Goal: Task Accomplishment & Management: Manage account settings

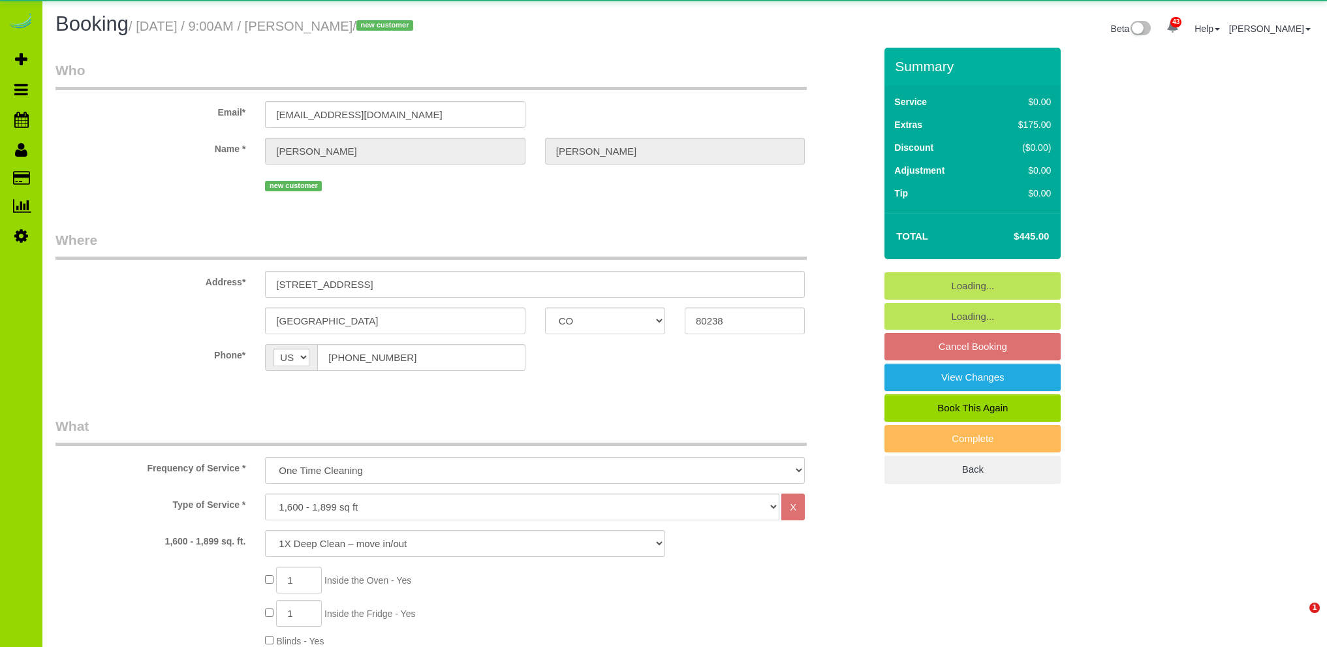
select select "CO"
select select "spot1"
select select "number:4"
select select "number:14"
select select
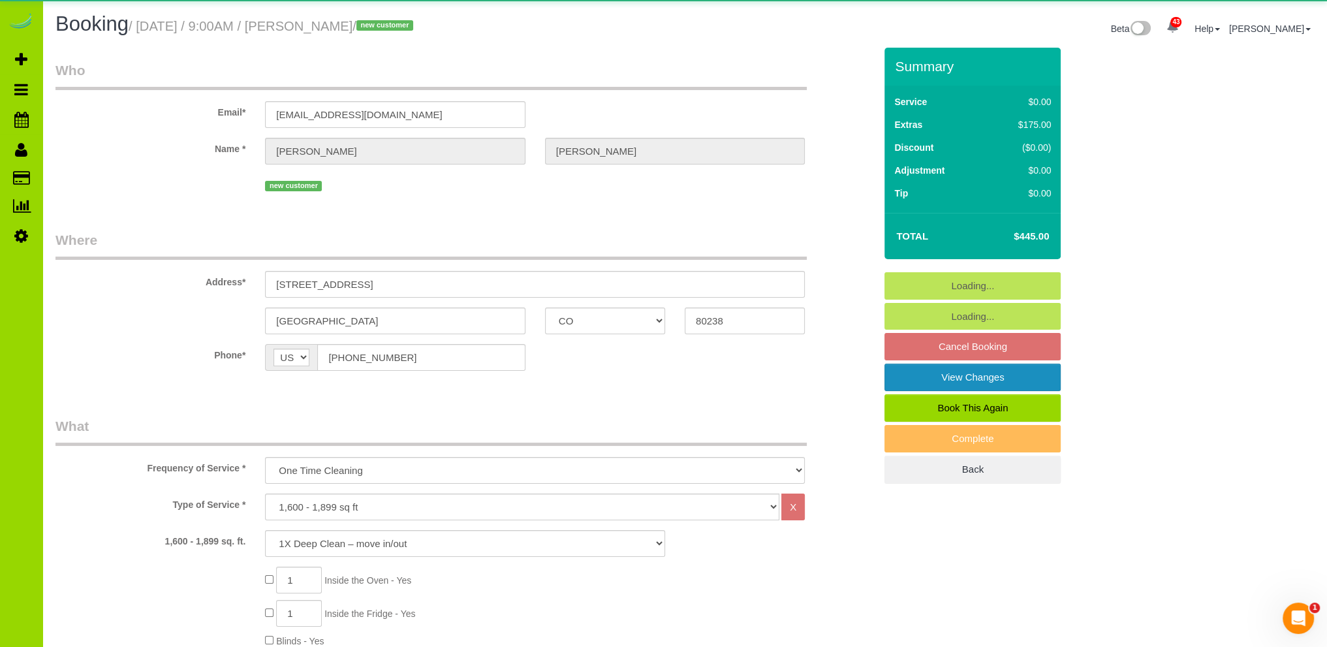
select select "object:1212"
select select "spot6"
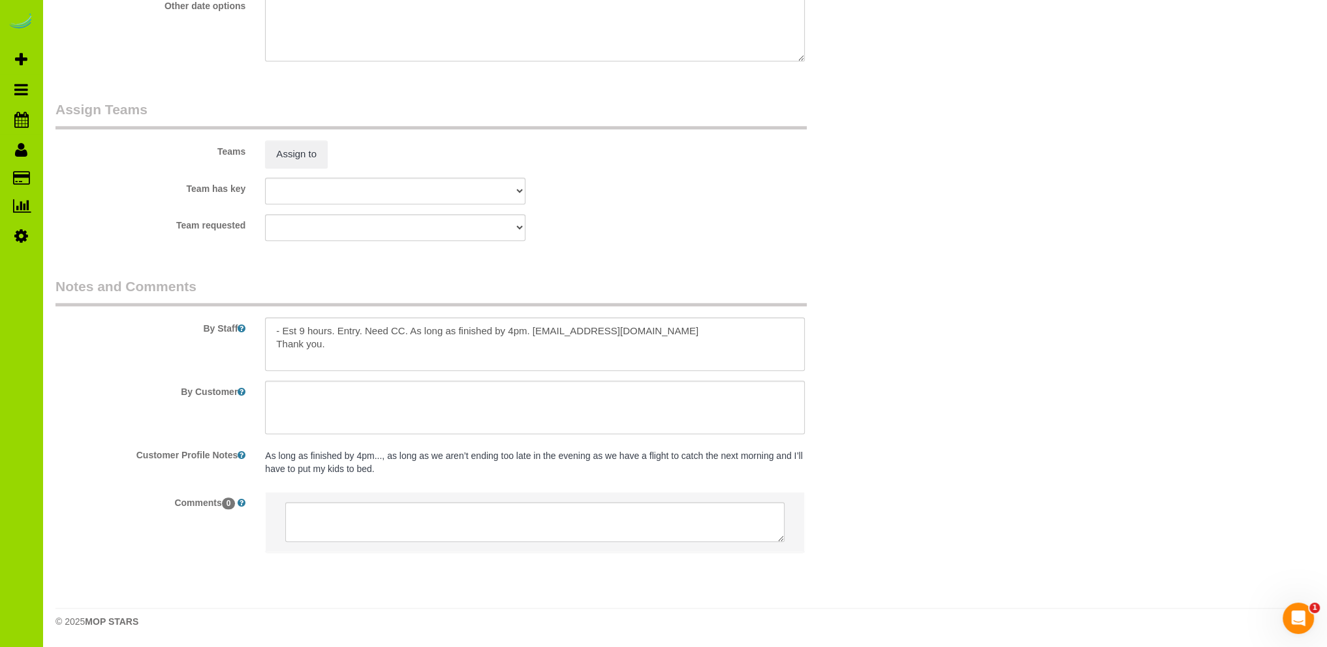
scroll to position [1780, 0]
click at [689, 326] on textarea at bounding box center [535, 344] width 540 height 54
type textarea "- Est 9 hours. Entry. Need CC. Thank you."
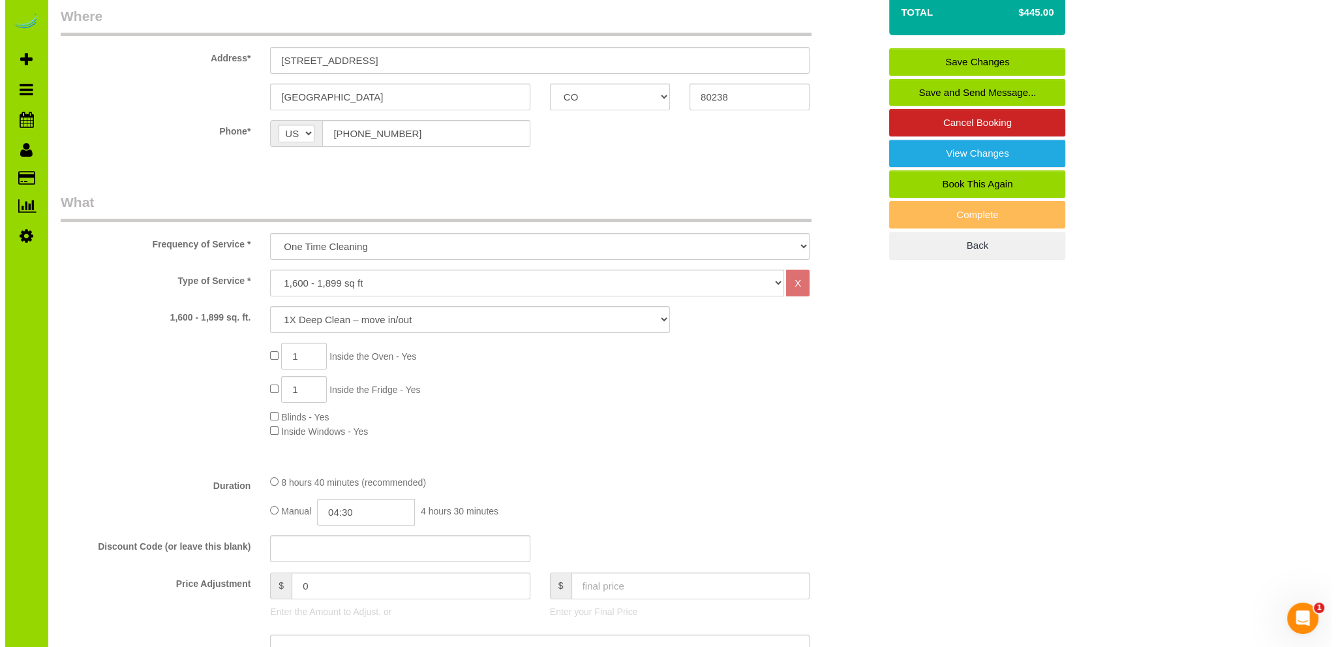
scroll to position [0, 0]
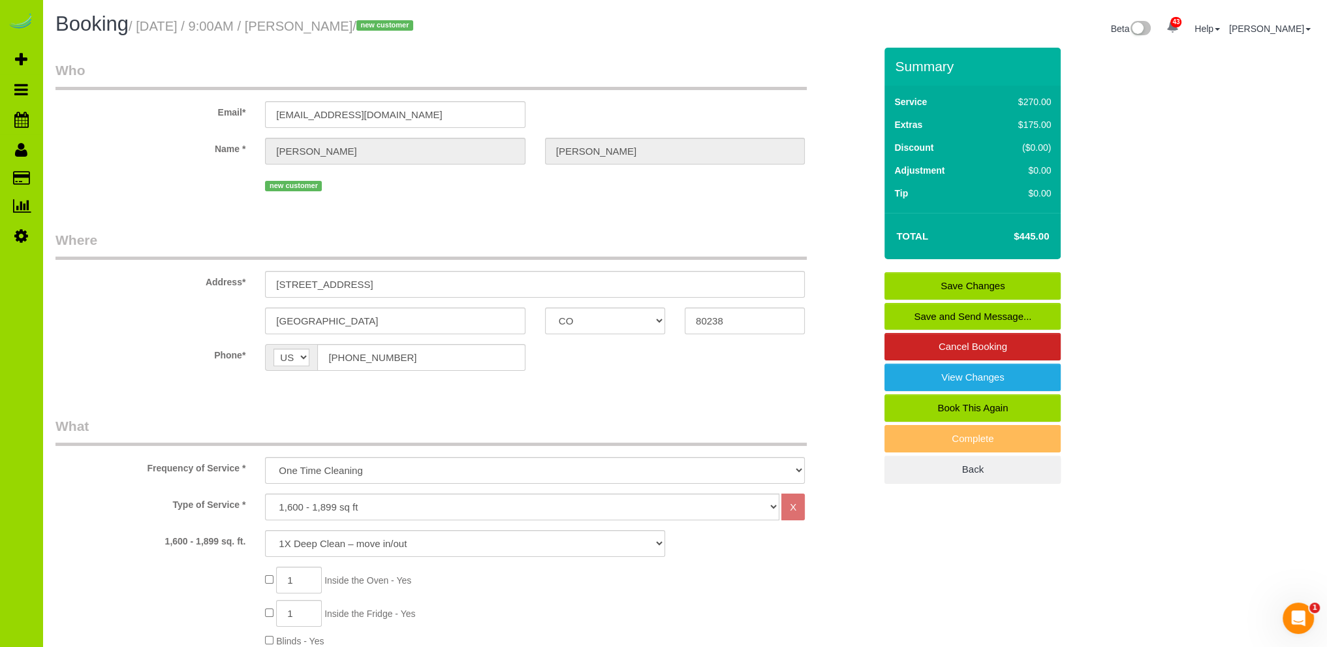
click at [955, 310] on link "Save and Send Message..." at bounding box center [972, 316] width 176 height 27
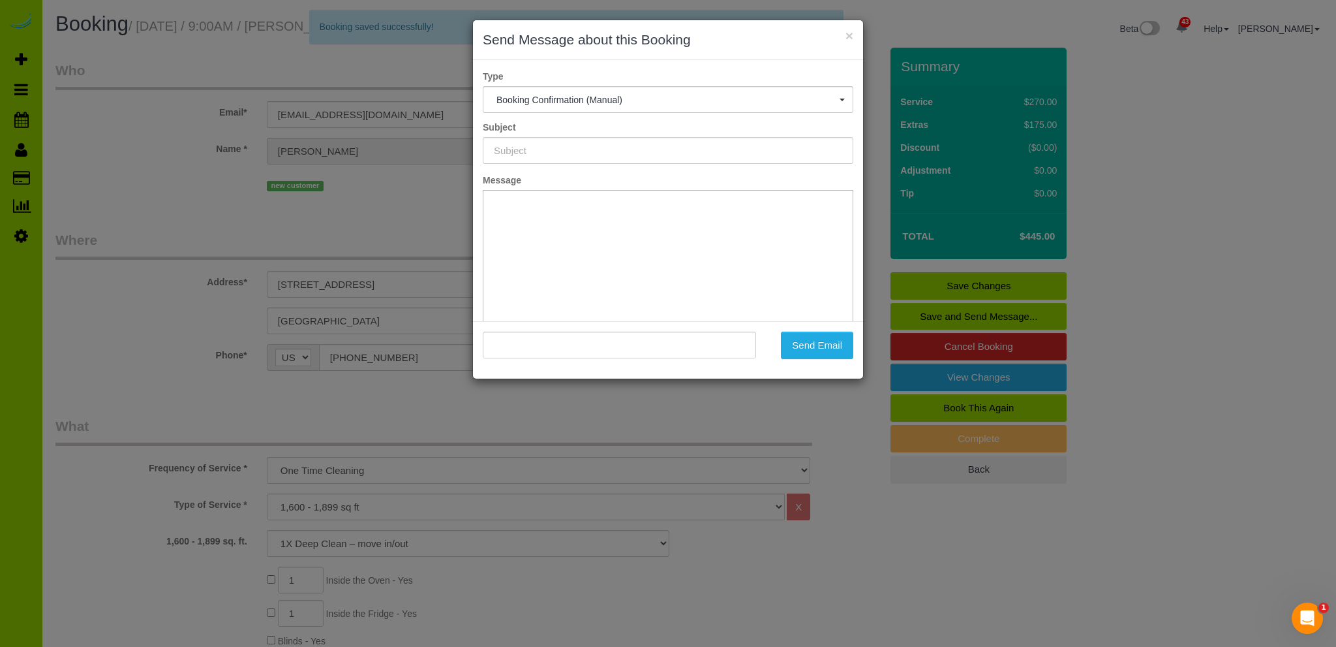
type input "Booking Confirmed - Please add your credit card"
type input ""Katie Kocsis" <unequal.faster8o@icloud.com>"
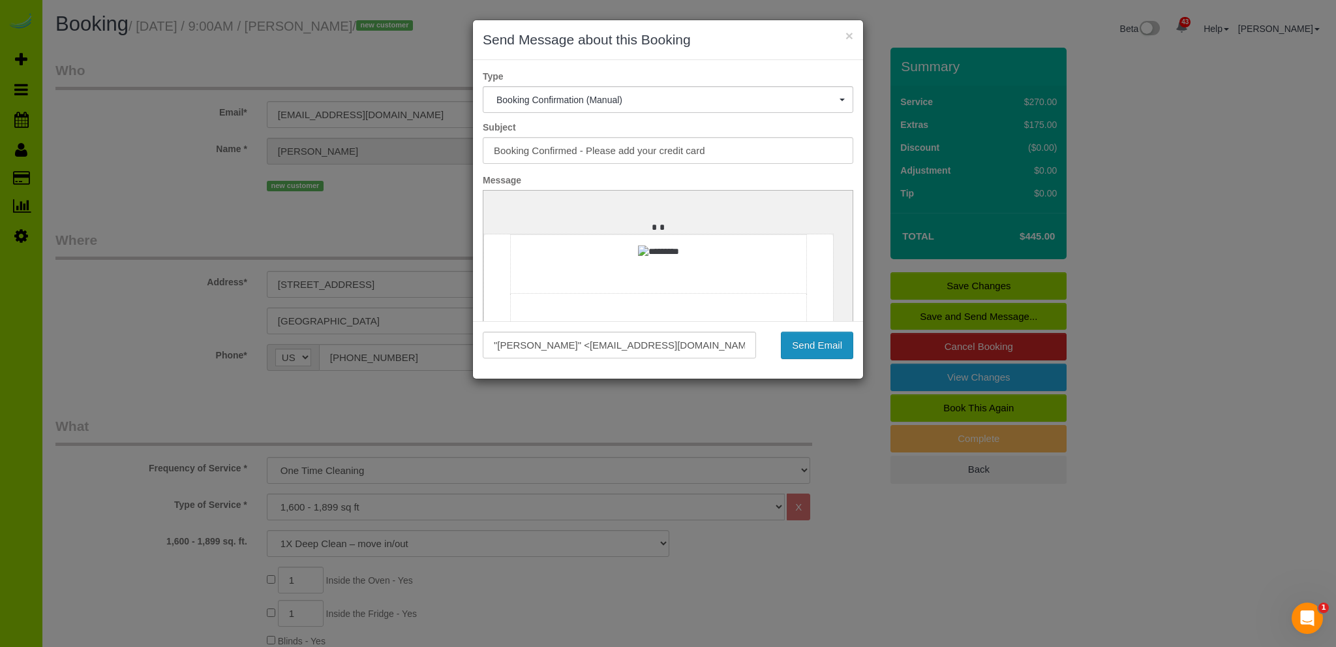
click at [814, 343] on button "Send Email" at bounding box center [817, 345] width 72 height 27
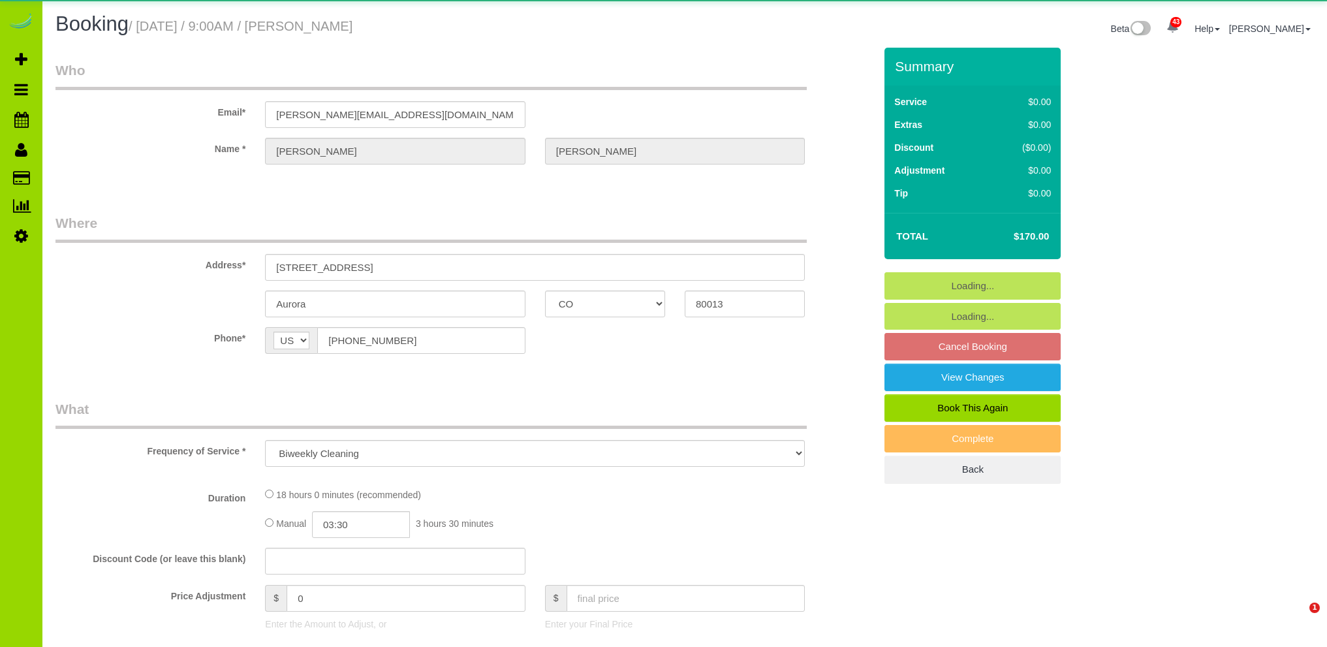
select select "CO"
select select "object:891"
select select "spot1"
select select "number:4"
select select "number:14"
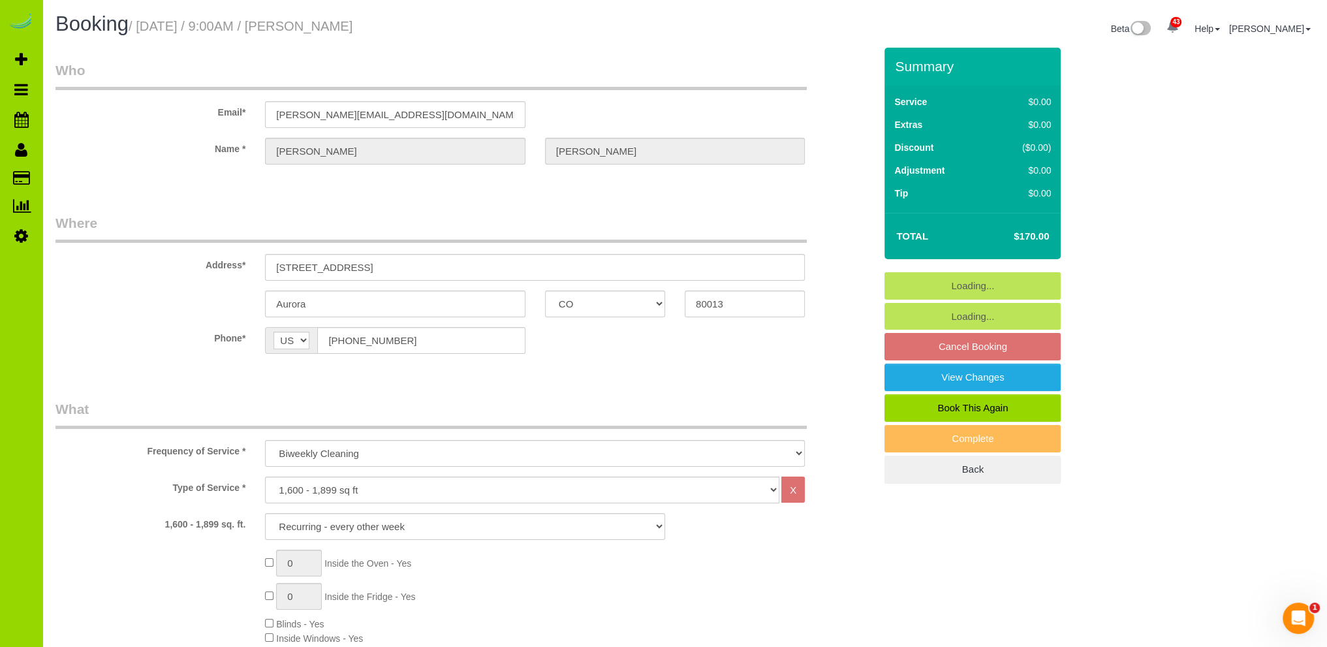
select select "6"
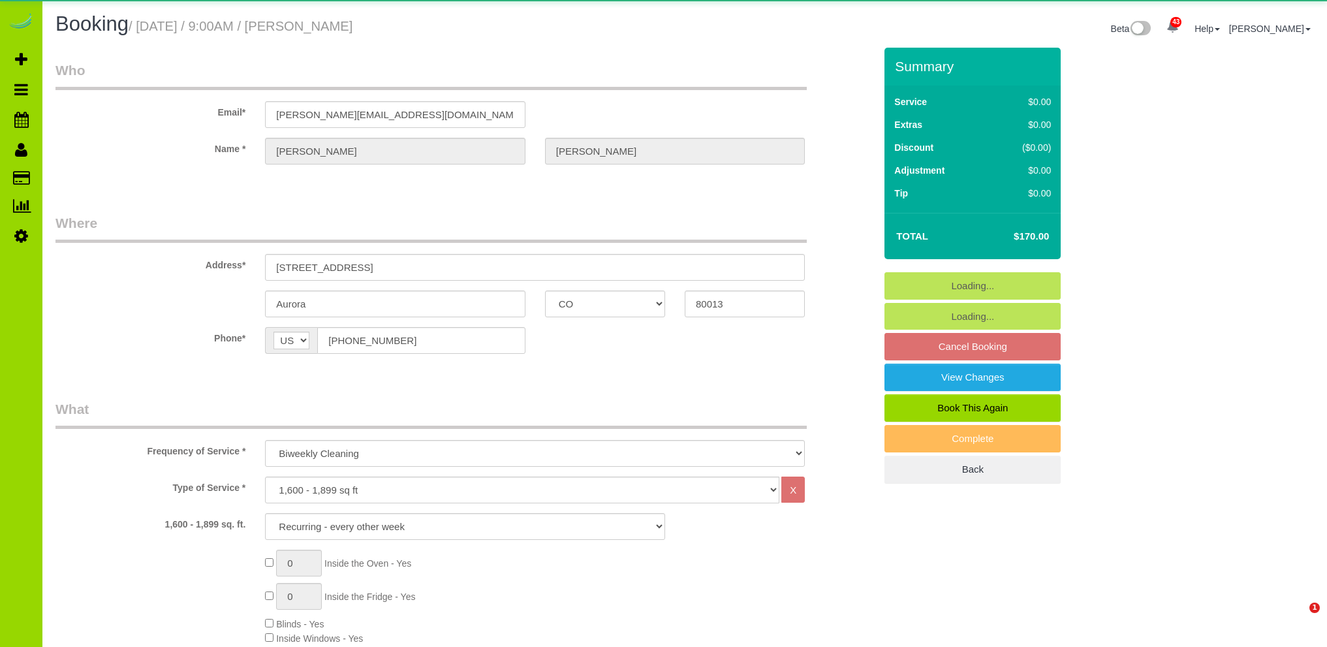
select select "CO"
select select "6"
select select "spot1"
select select "number:4"
select select "number:14"
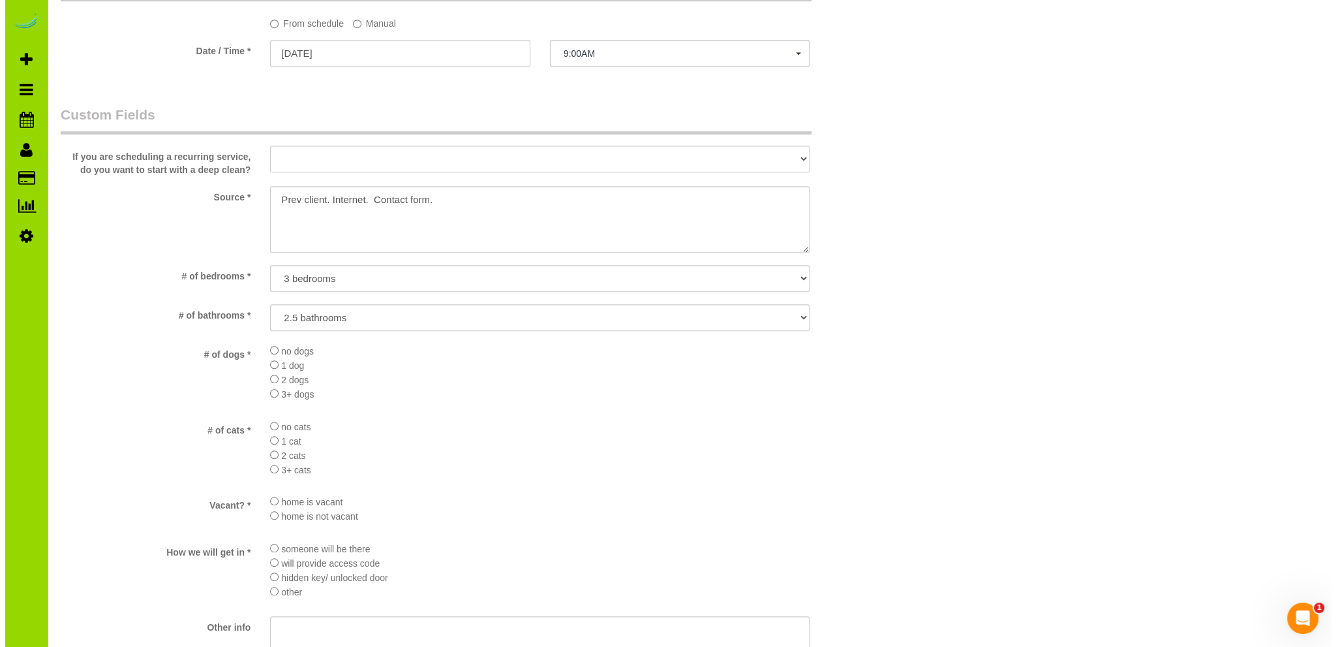
scroll to position [1436, 0]
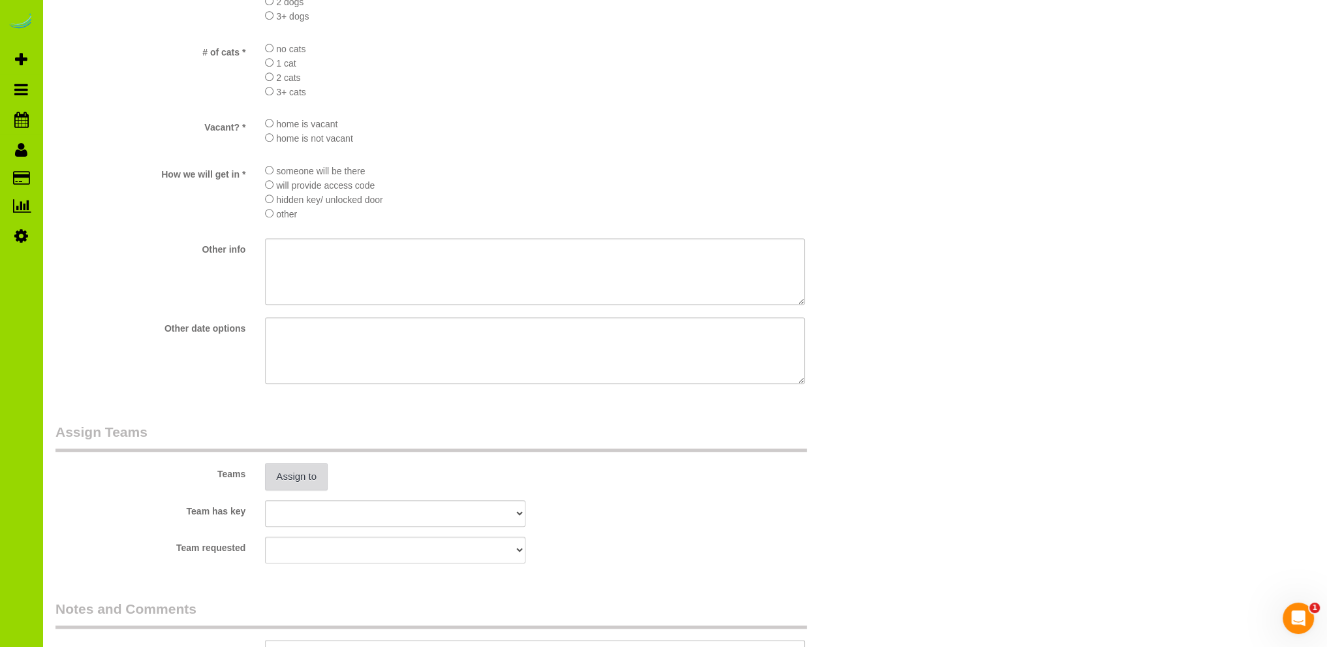
click at [311, 482] on button "Assign to" at bounding box center [296, 476] width 63 height 27
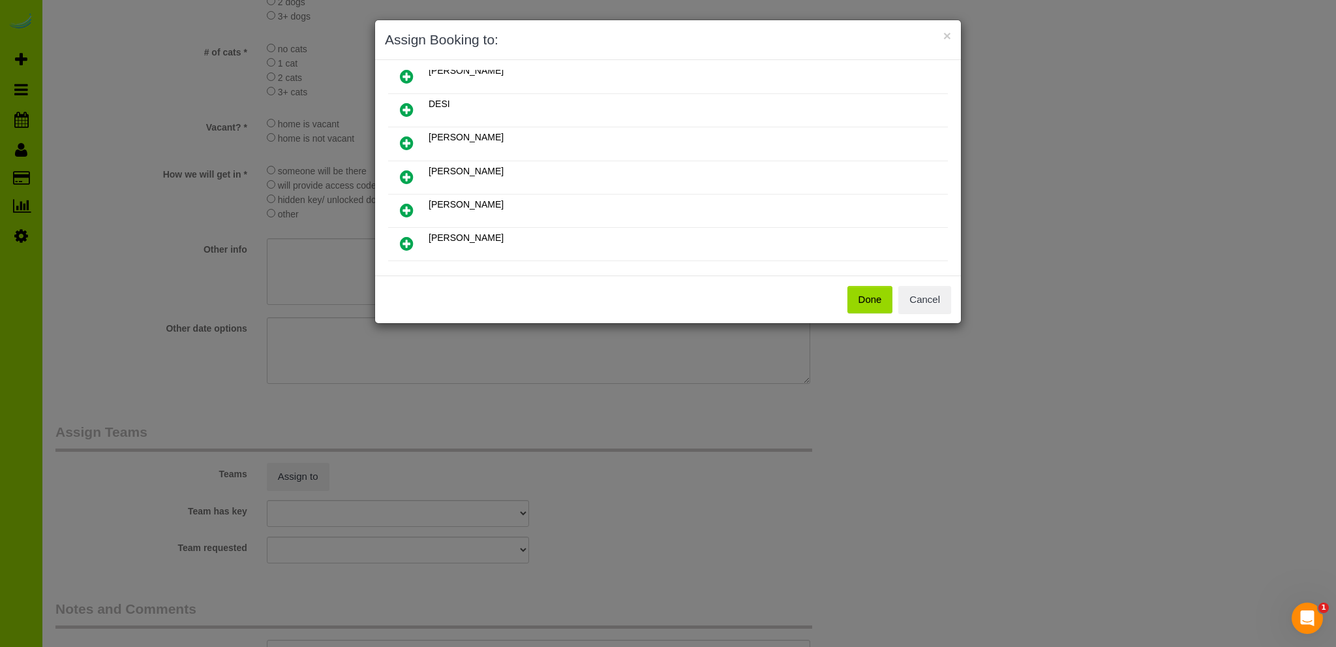
scroll to position [128, 0]
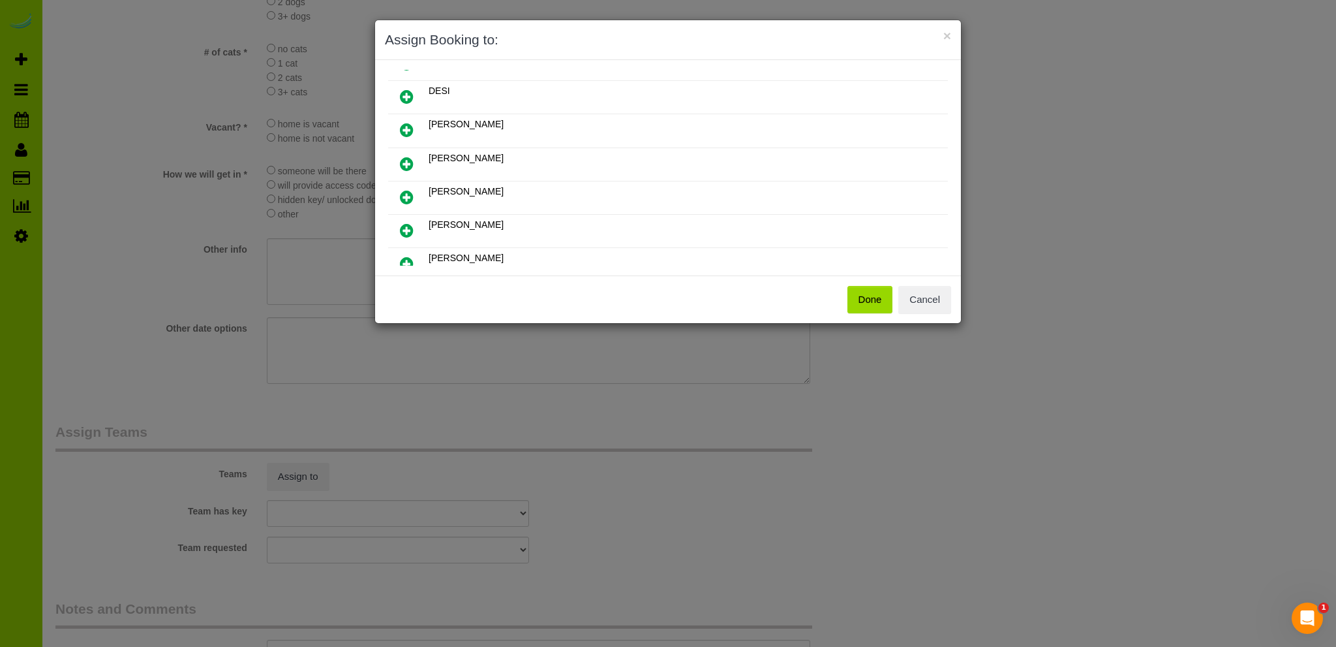
click at [404, 158] on icon at bounding box center [407, 164] width 14 height 16
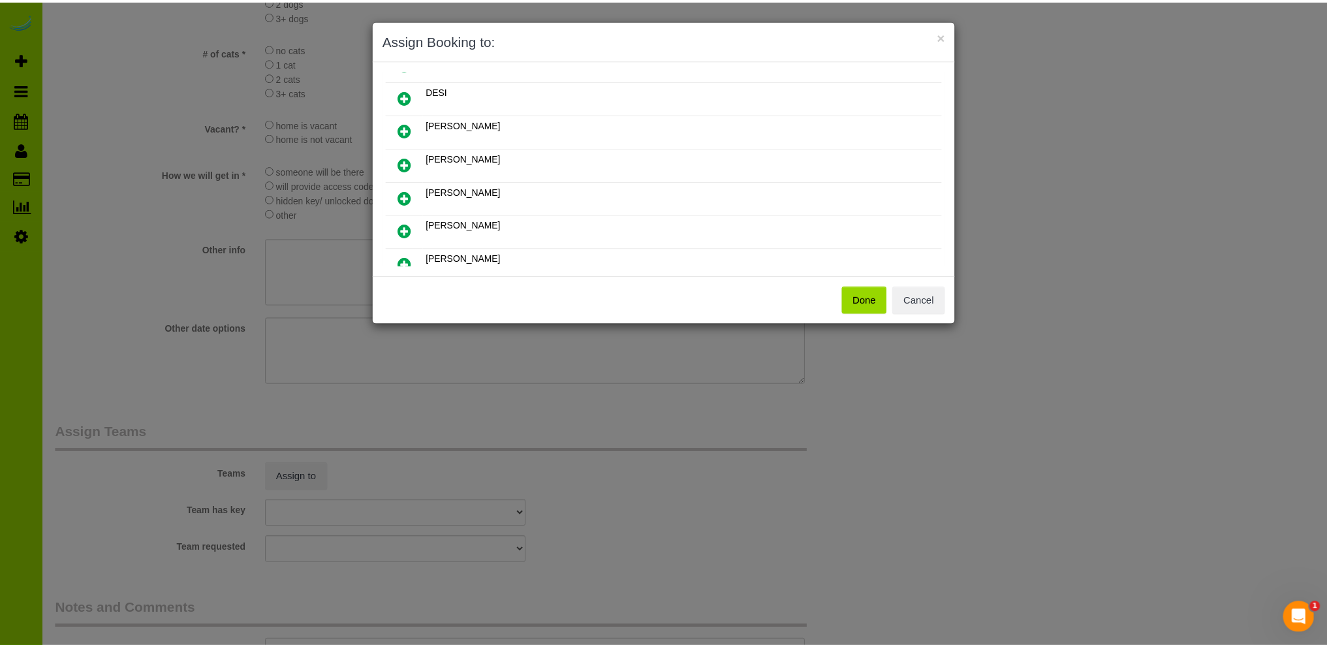
scroll to position [158, 0]
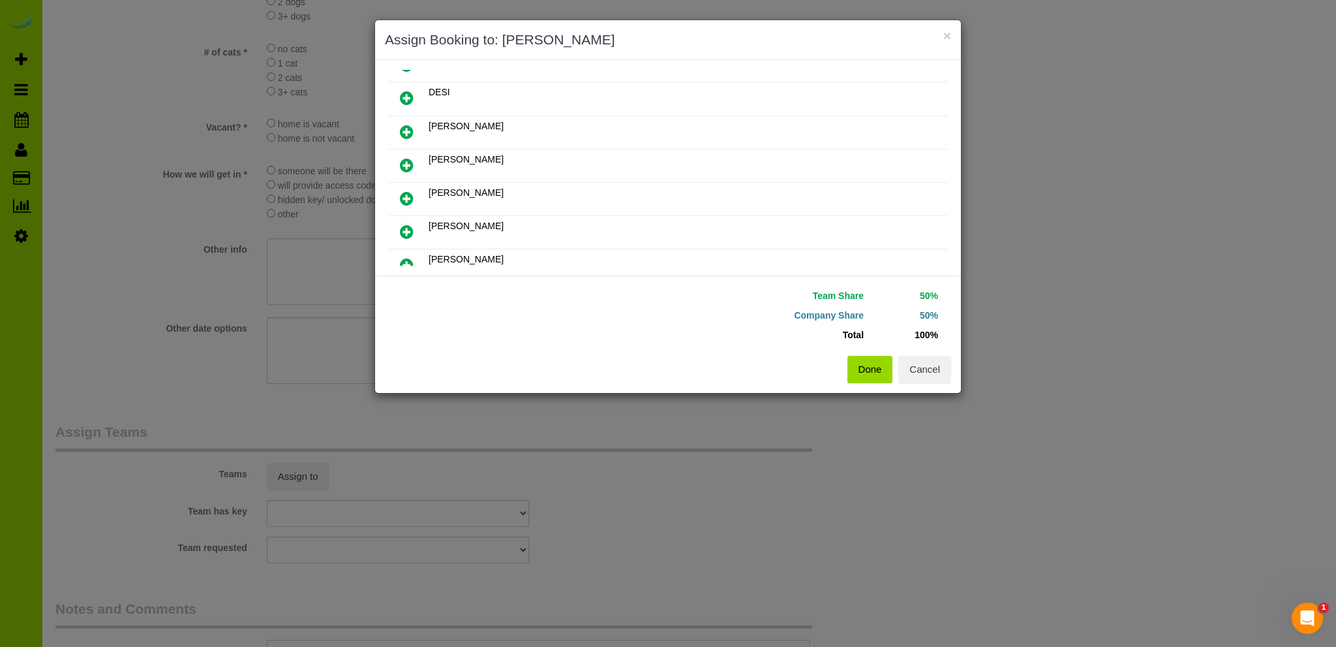
click at [874, 373] on button "Done" at bounding box center [871, 369] width 46 height 27
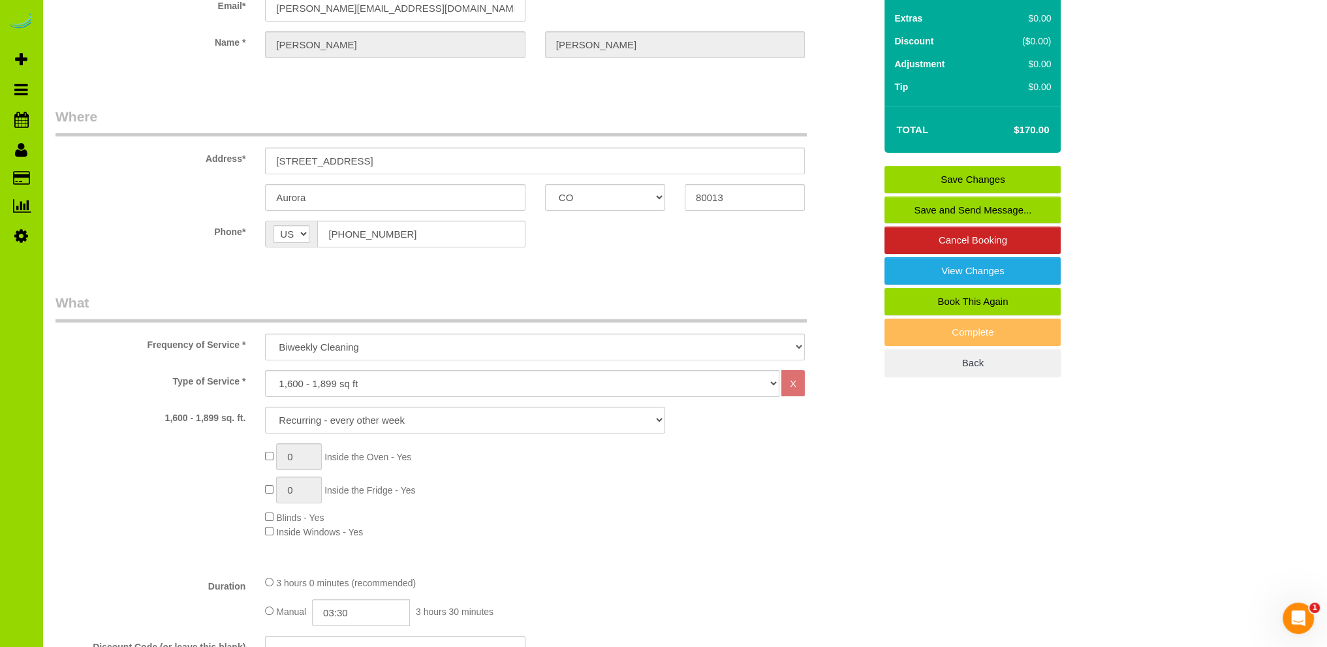
scroll to position [0, 0]
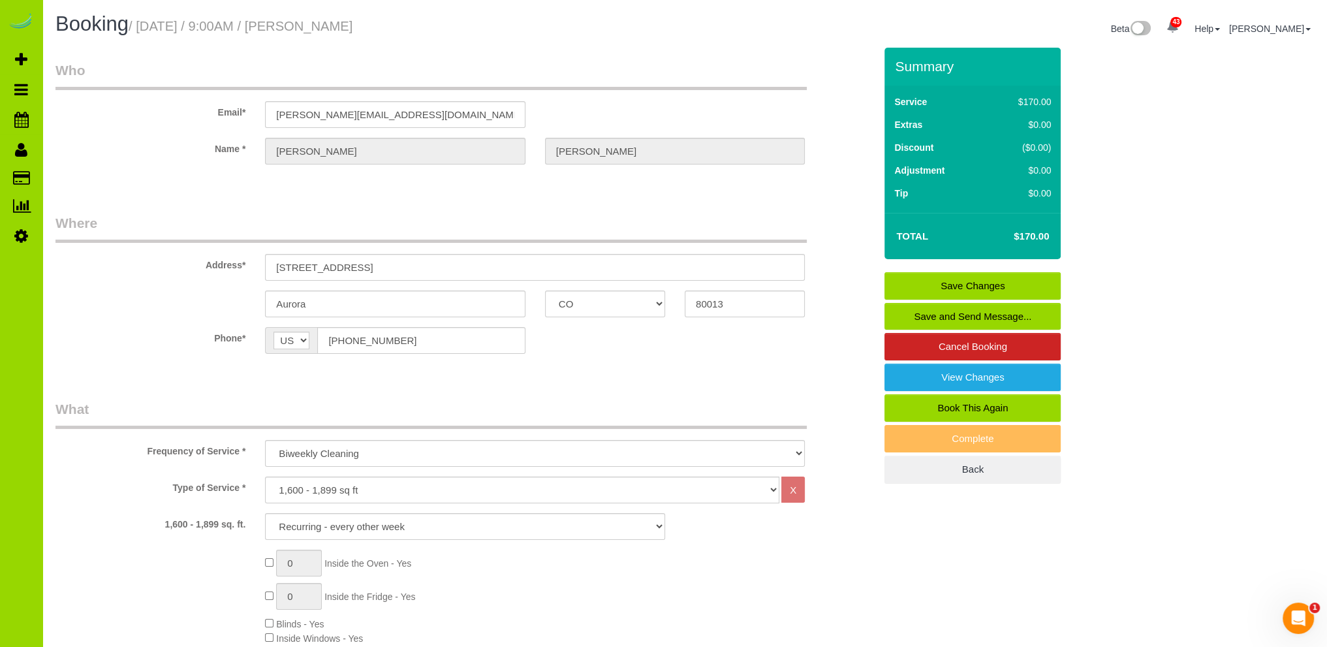
click at [969, 285] on link "Save Changes" at bounding box center [972, 285] width 176 height 27
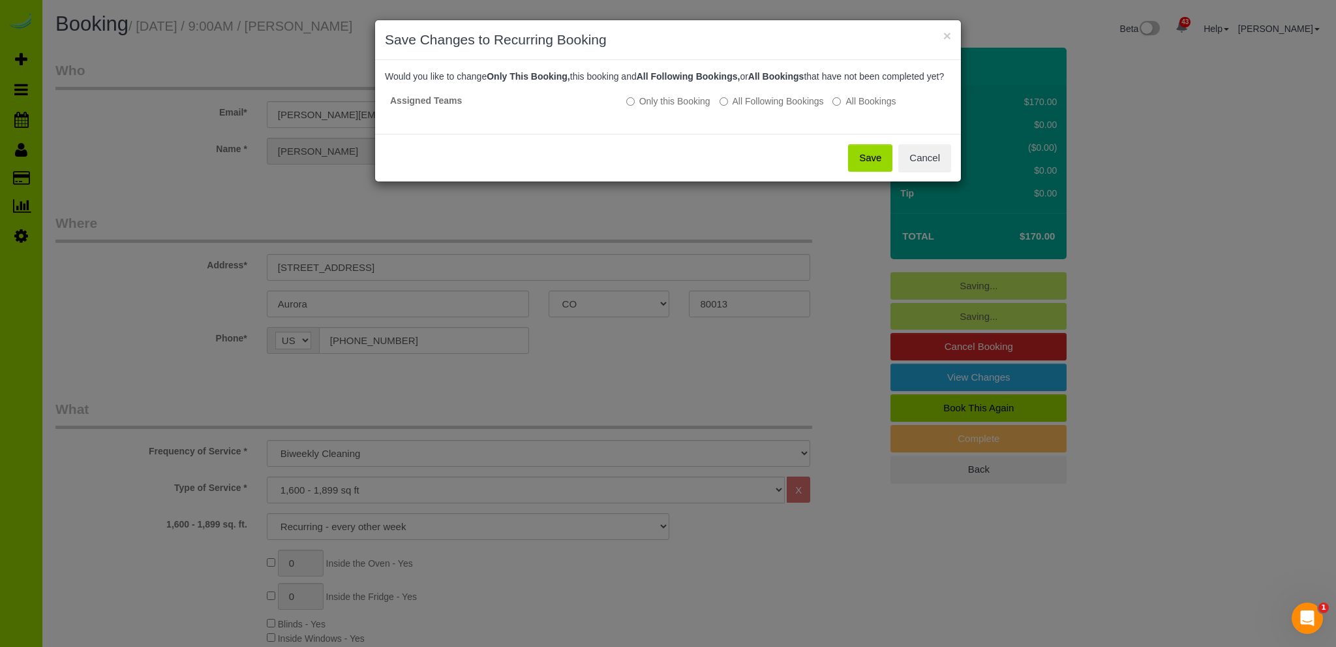
click at [869, 169] on button "Save" at bounding box center [870, 157] width 44 height 27
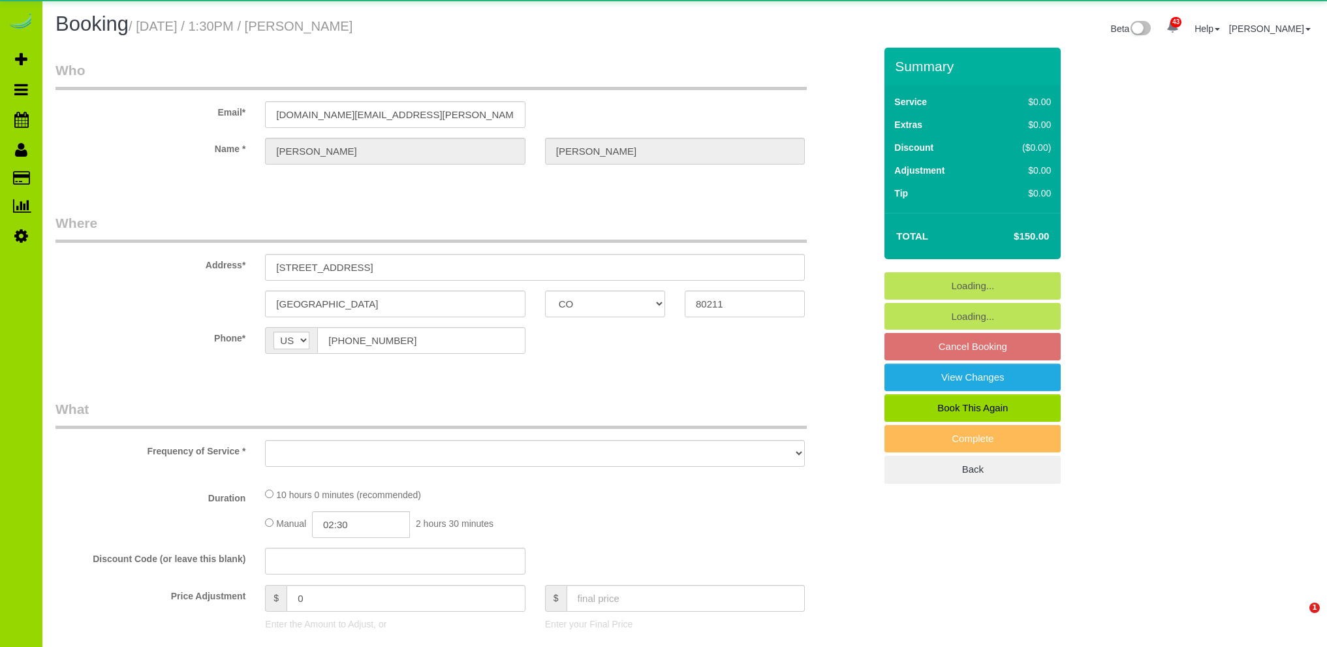
select select "CO"
select select "object:1217"
select select "4"
select select "spot1"
select select "number:4"
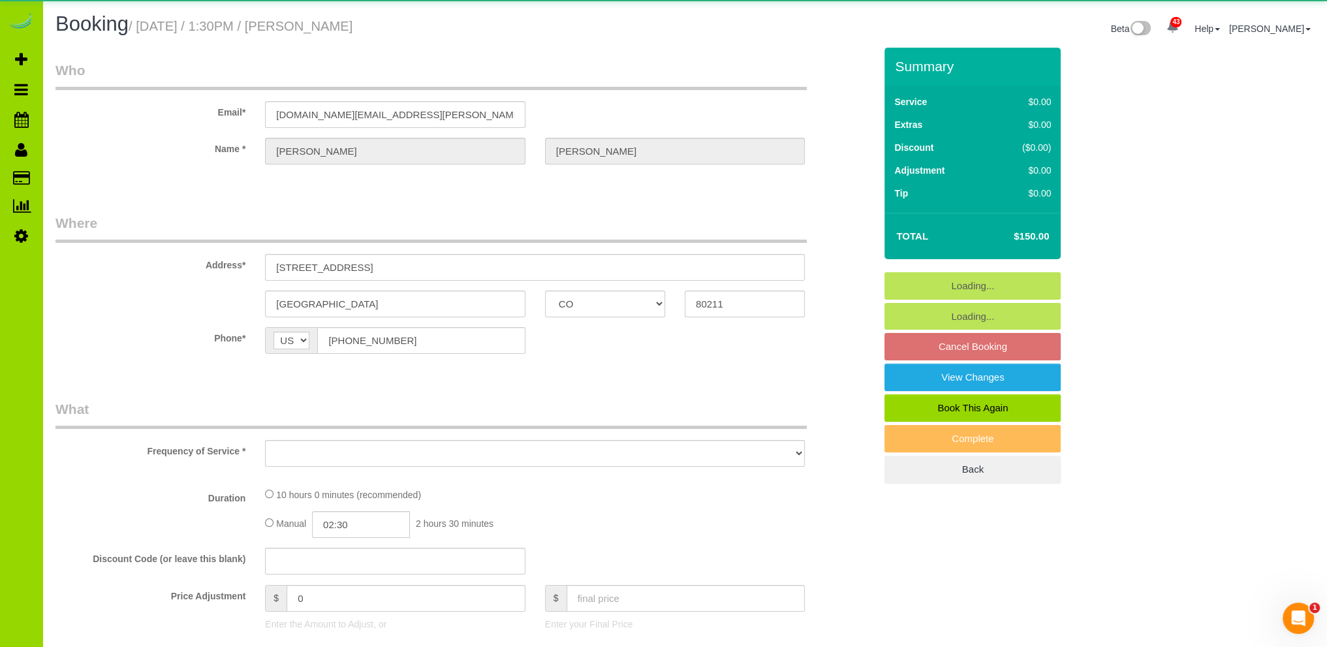
select select "number:11"
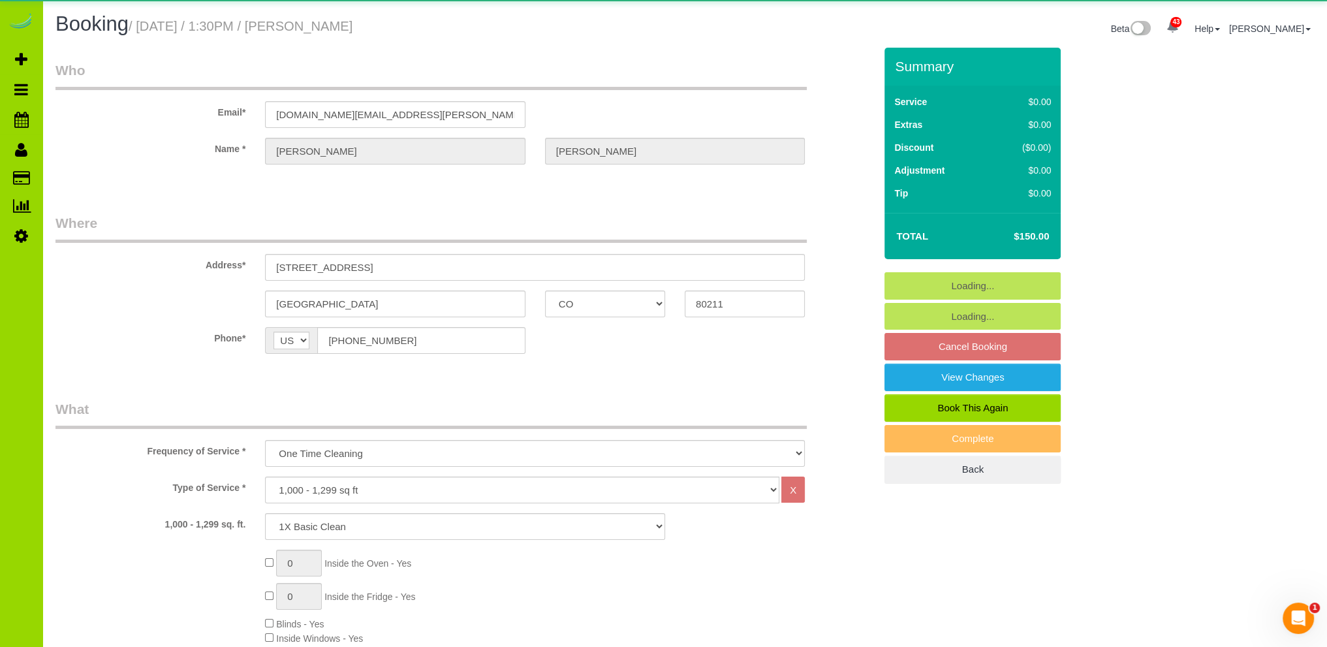
select select "spot6"
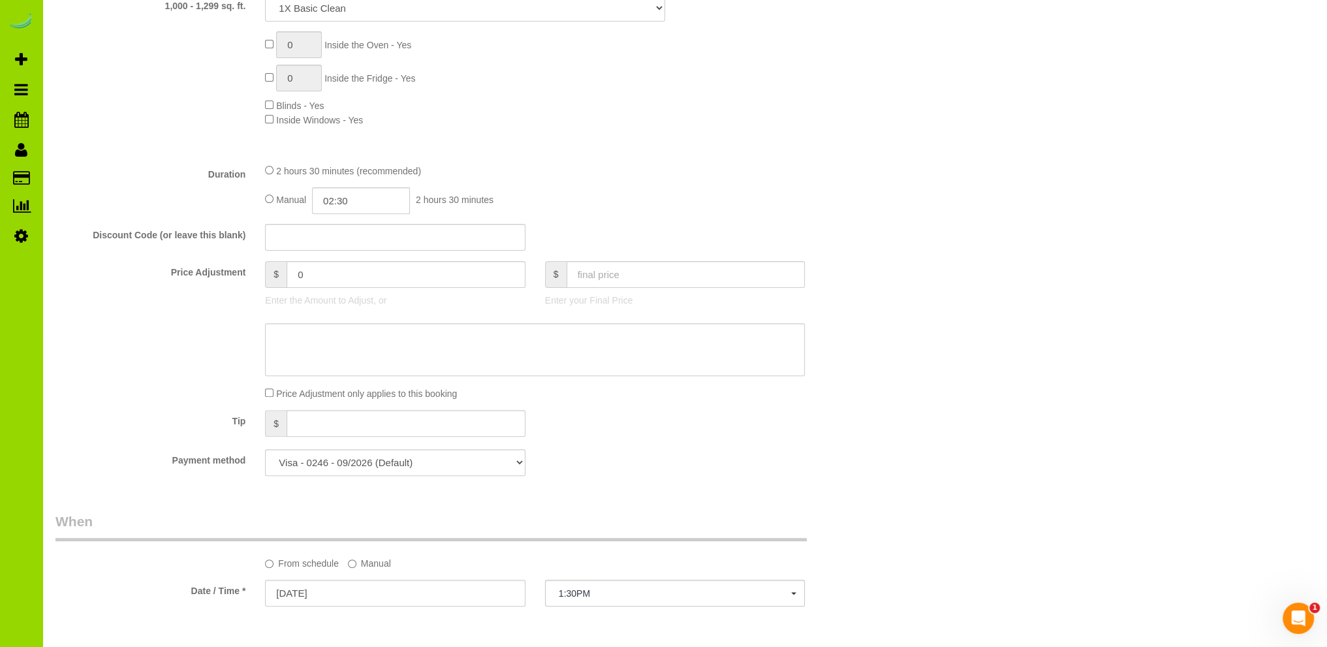
scroll to position [392, 0]
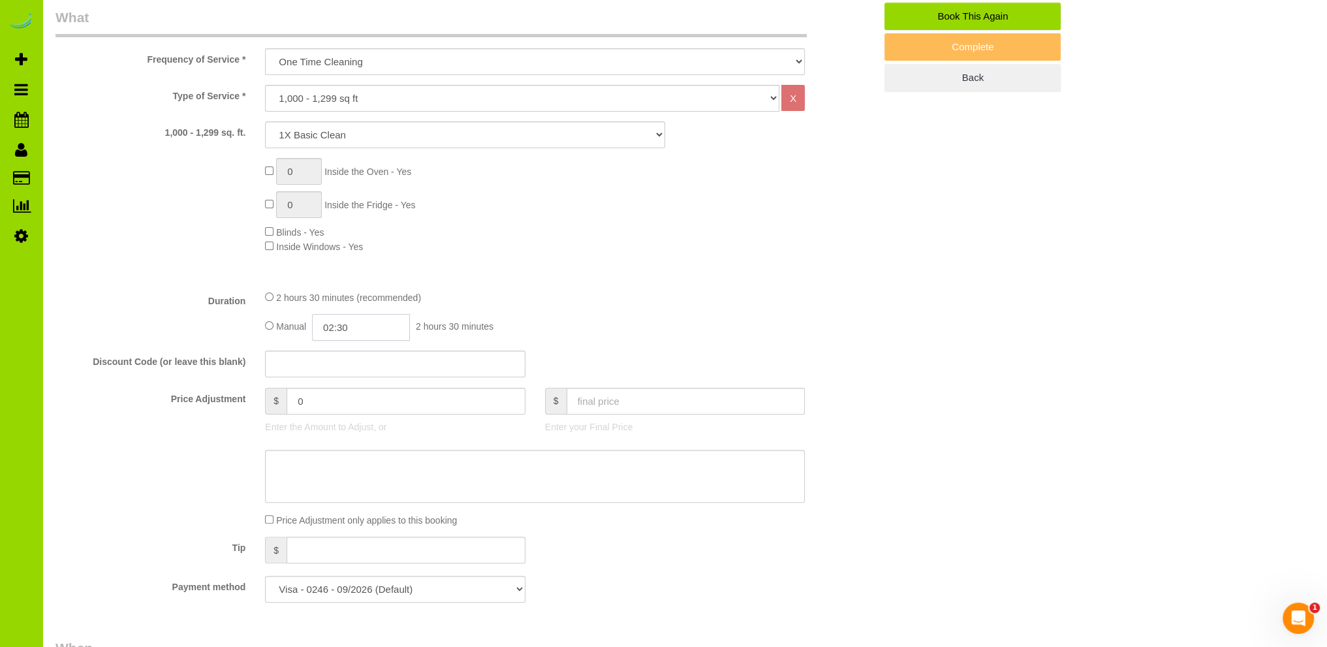
click at [343, 325] on input "02:30" at bounding box center [361, 327] width 98 height 27
type input "03:00"
click at [347, 379] on li "03:00" at bounding box center [347, 384] width 58 height 17
select select "spot11"
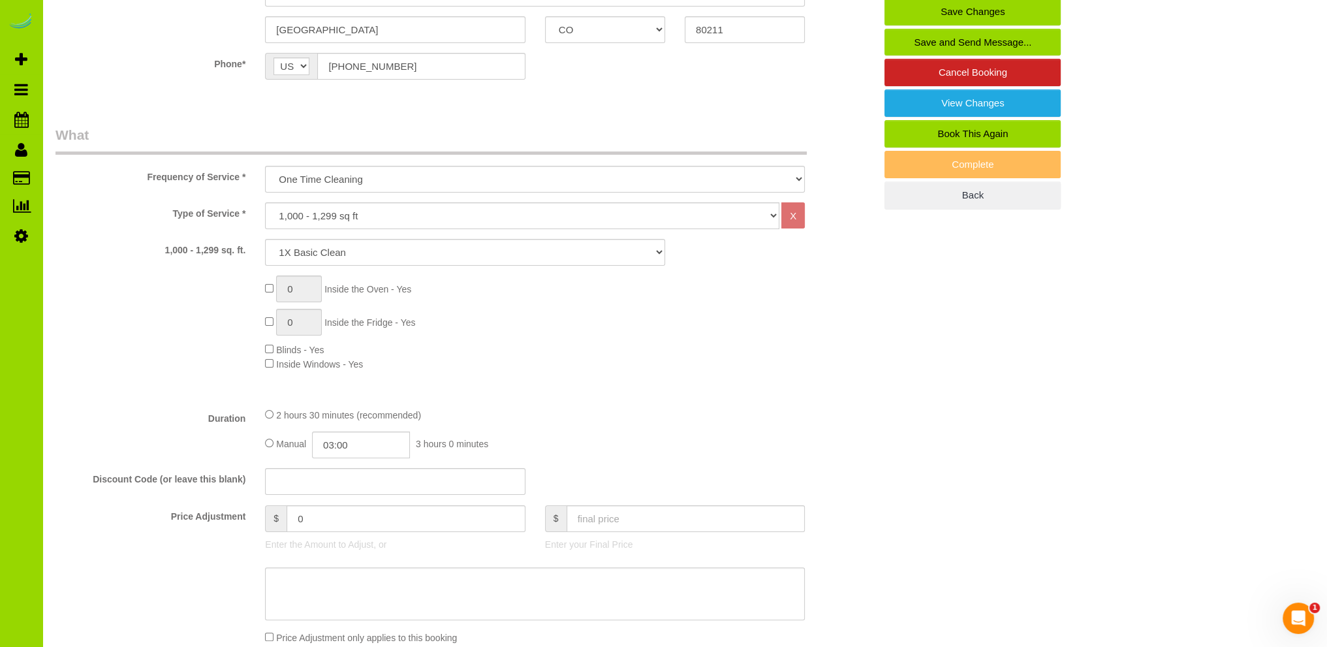
scroll to position [65, 0]
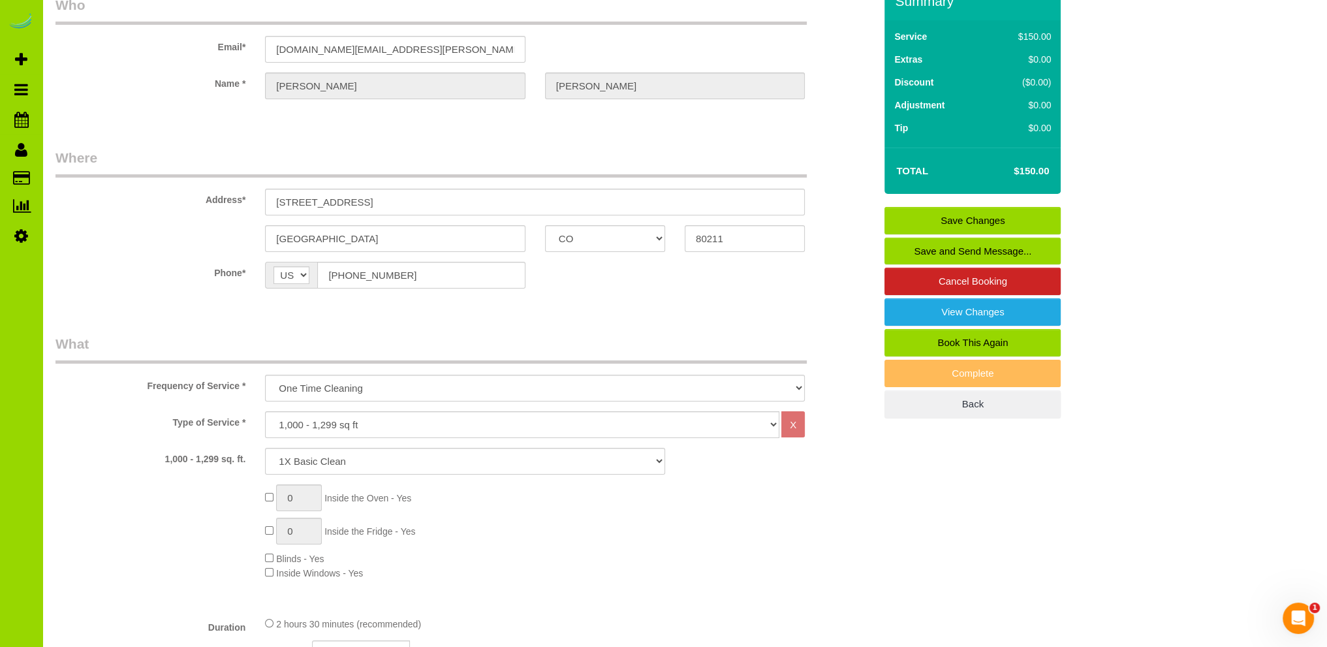
click at [958, 215] on link "Save Changes" at bounding box center [972, 220] width 176 height 27
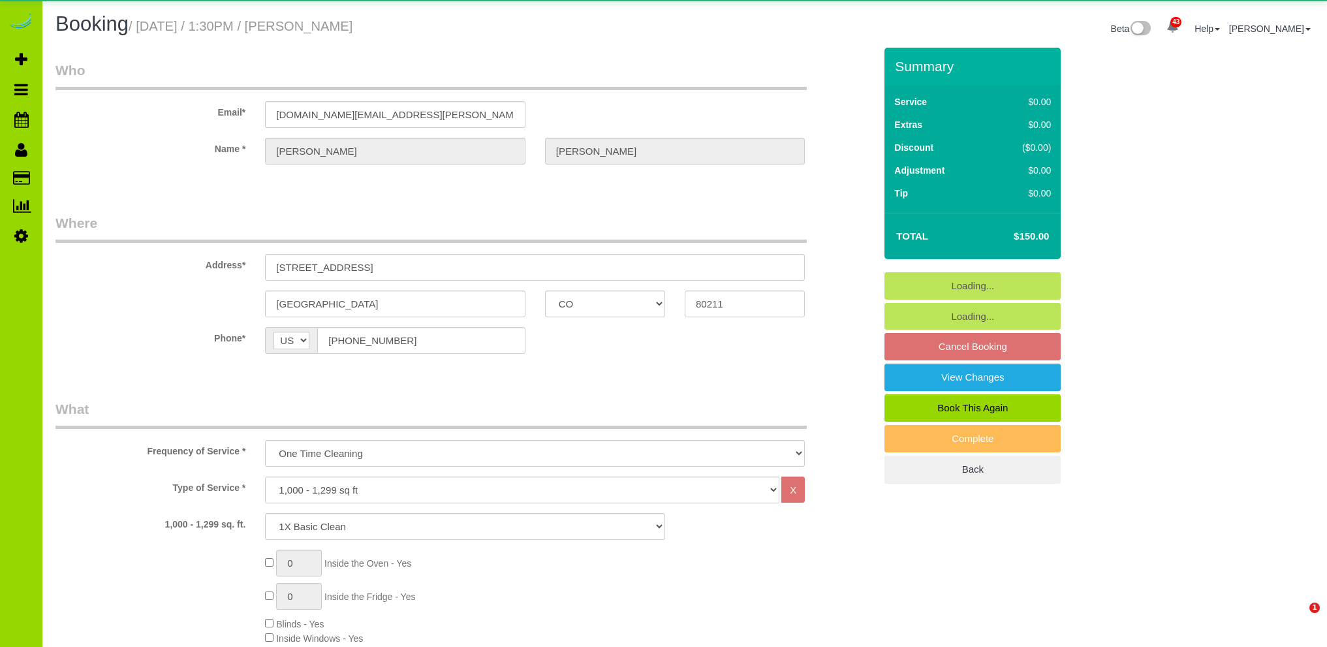
select select "CO"
select select "4"
select select "spot1"
select select "number:4"
select select "number:11"
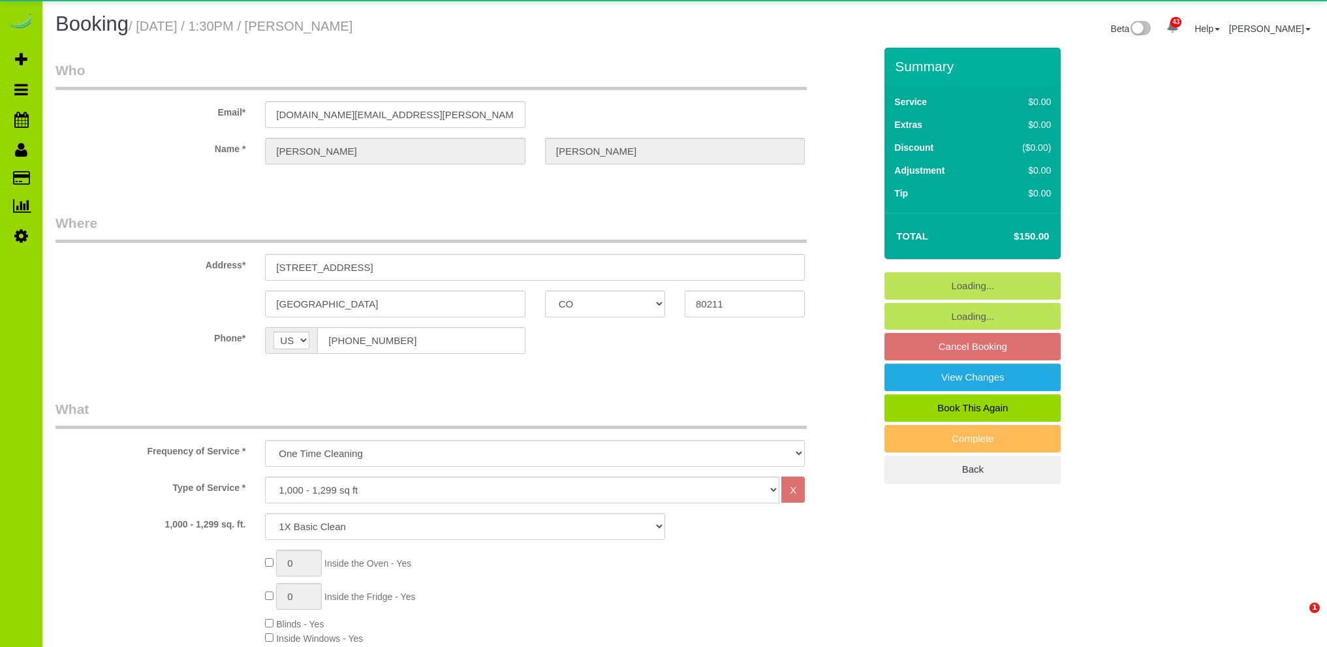
select select "object:1247"
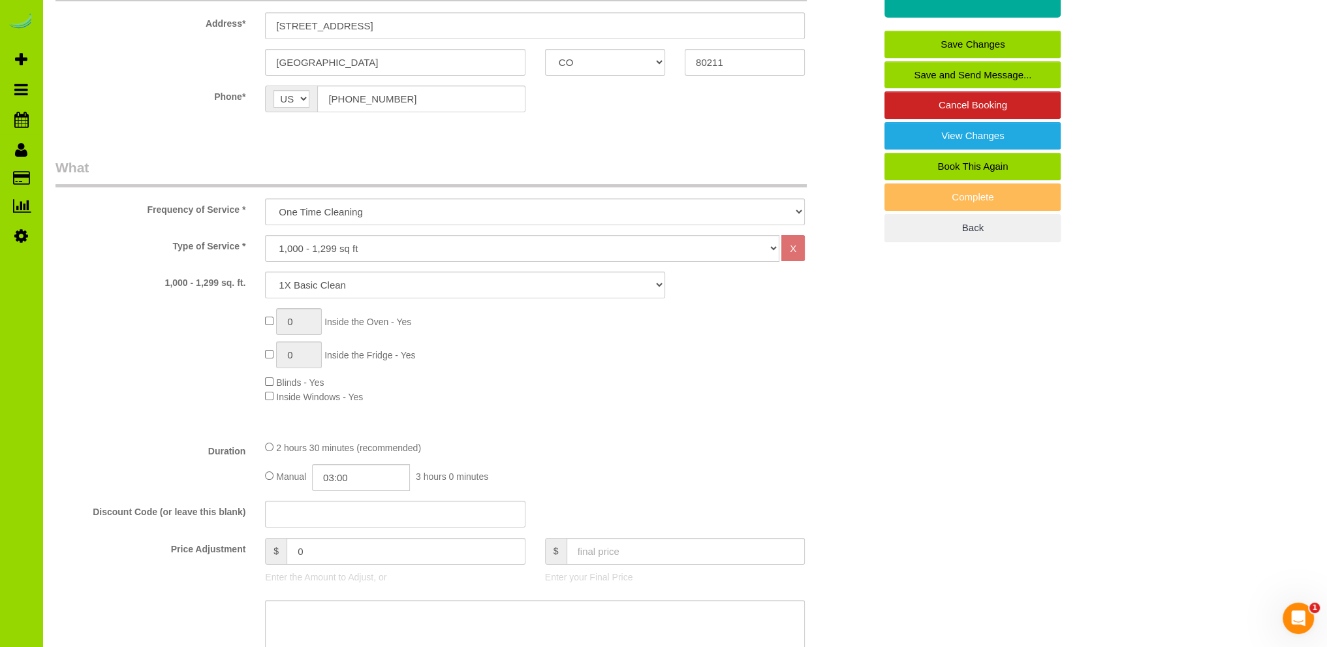
scroll to position [261, 0]
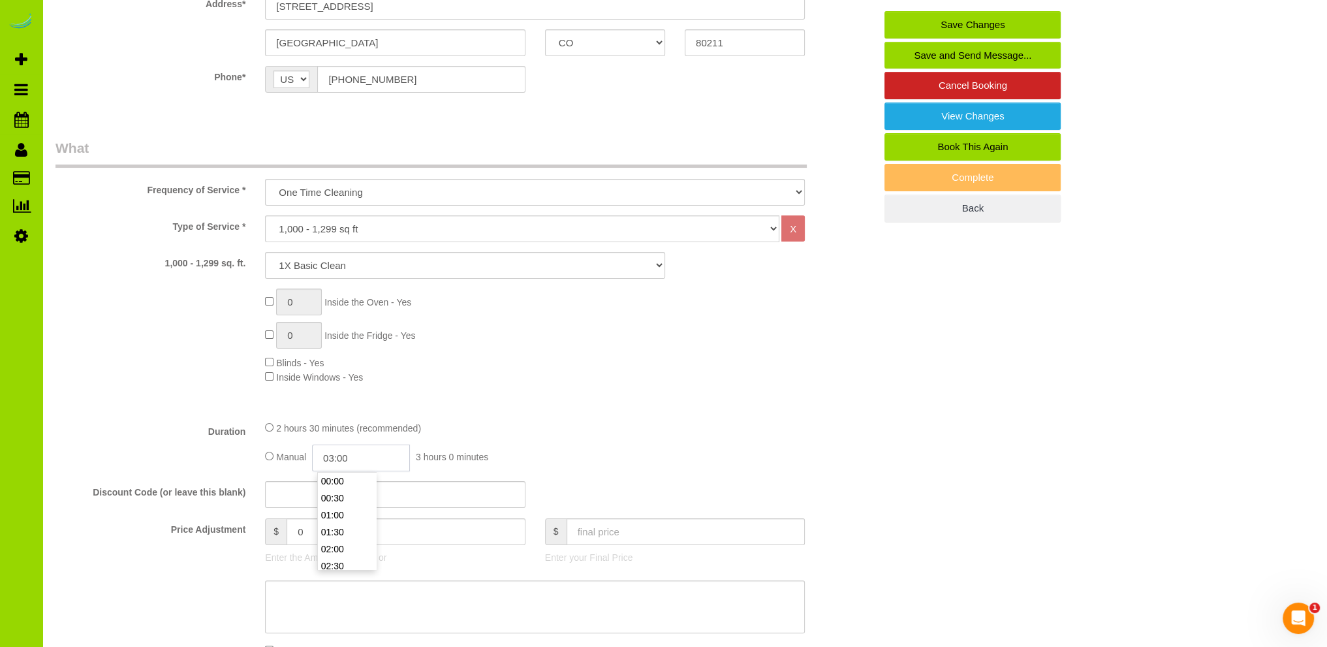
click at [338, 452] on input "03:00" at bounding box center [361, 457] width 98 height 27
type input "01:30"
click at [342, 498] on li "01:30" at bounding box center [347, 499] width 58 height 17
select select "spot6"
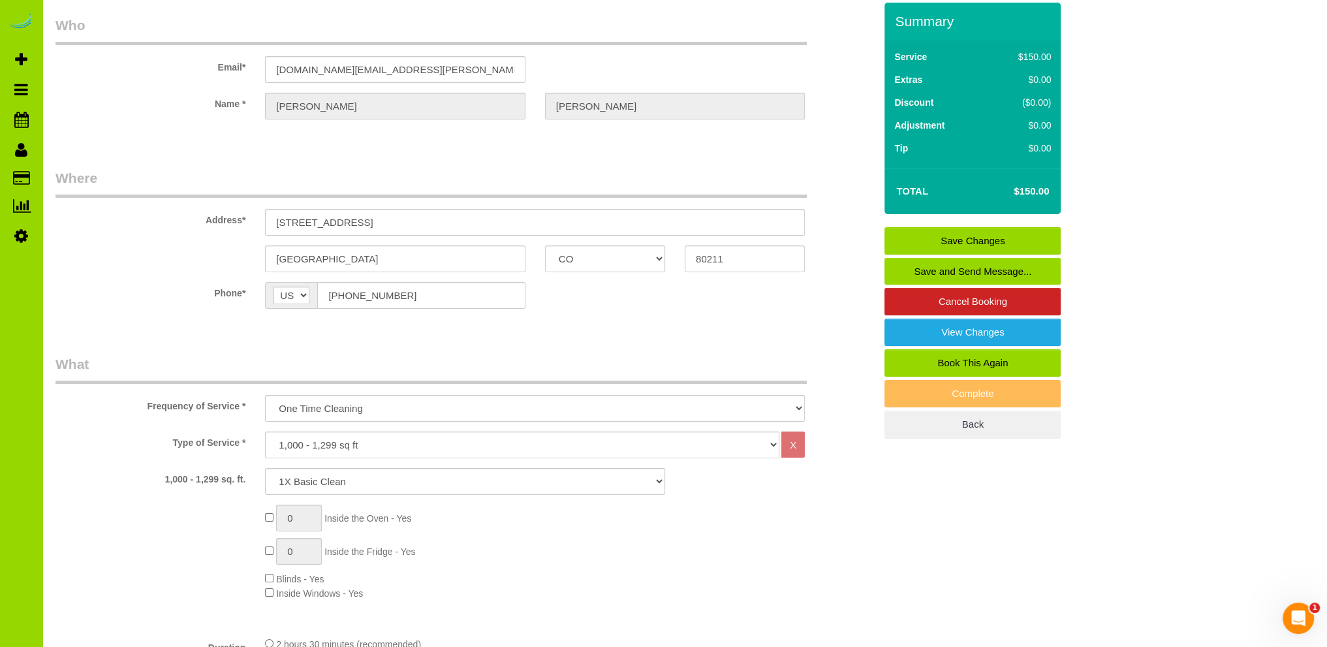
scroll to position [0, 0]
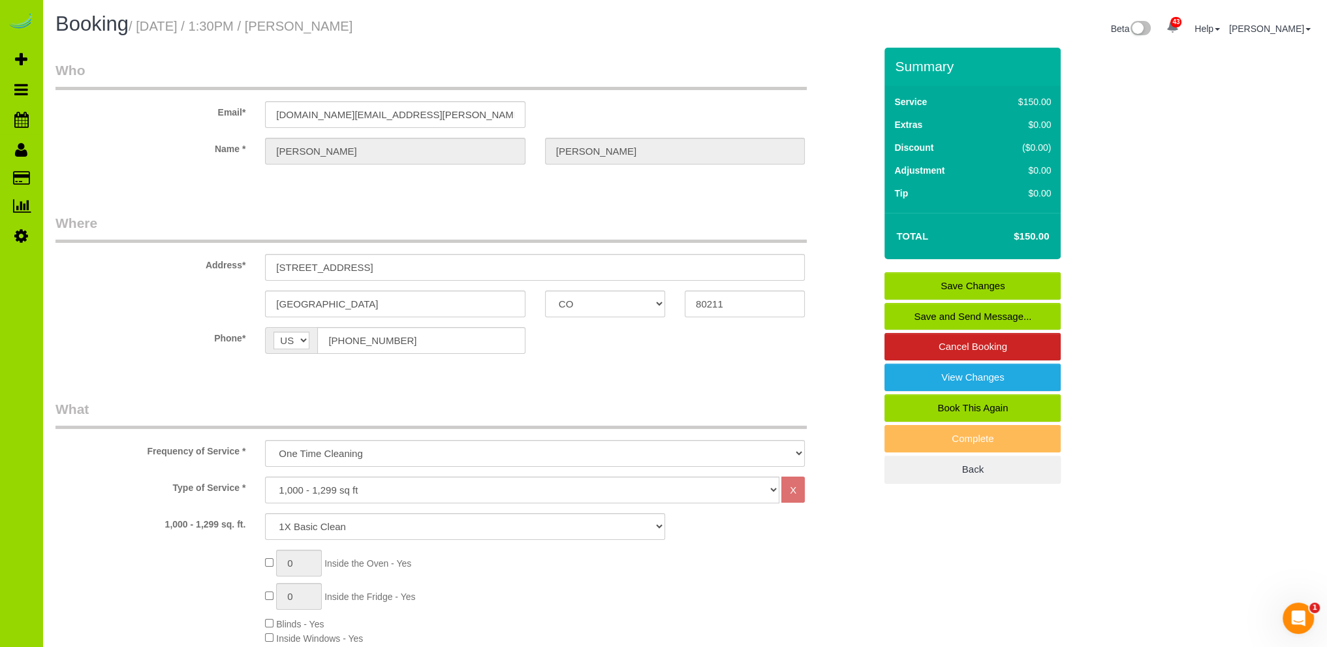
click at [938, 282] on link "Save Changes" at bounding box center [972, 285] width 176 height 27
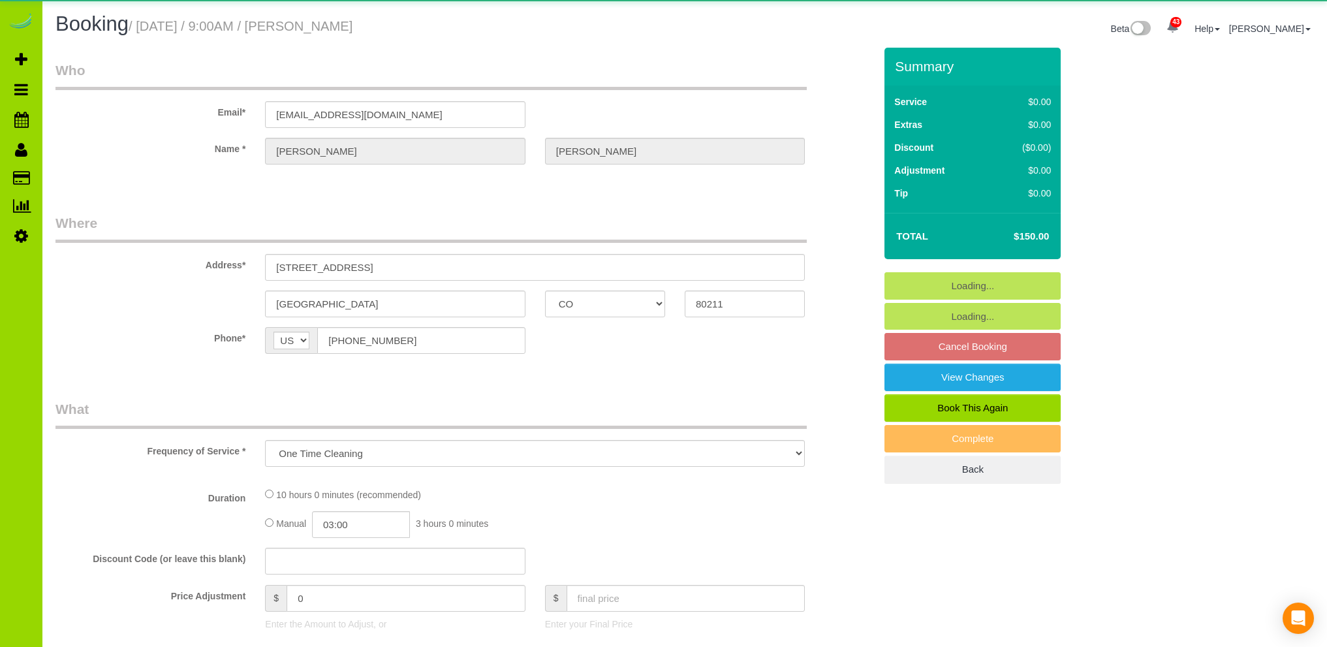
select select "CO"
select select "string:fspay-ecf2c321-703e-44fd-9b34-4a9dcdc056aa"
select select "number:69"
select select "number:2"
select select "number:12"
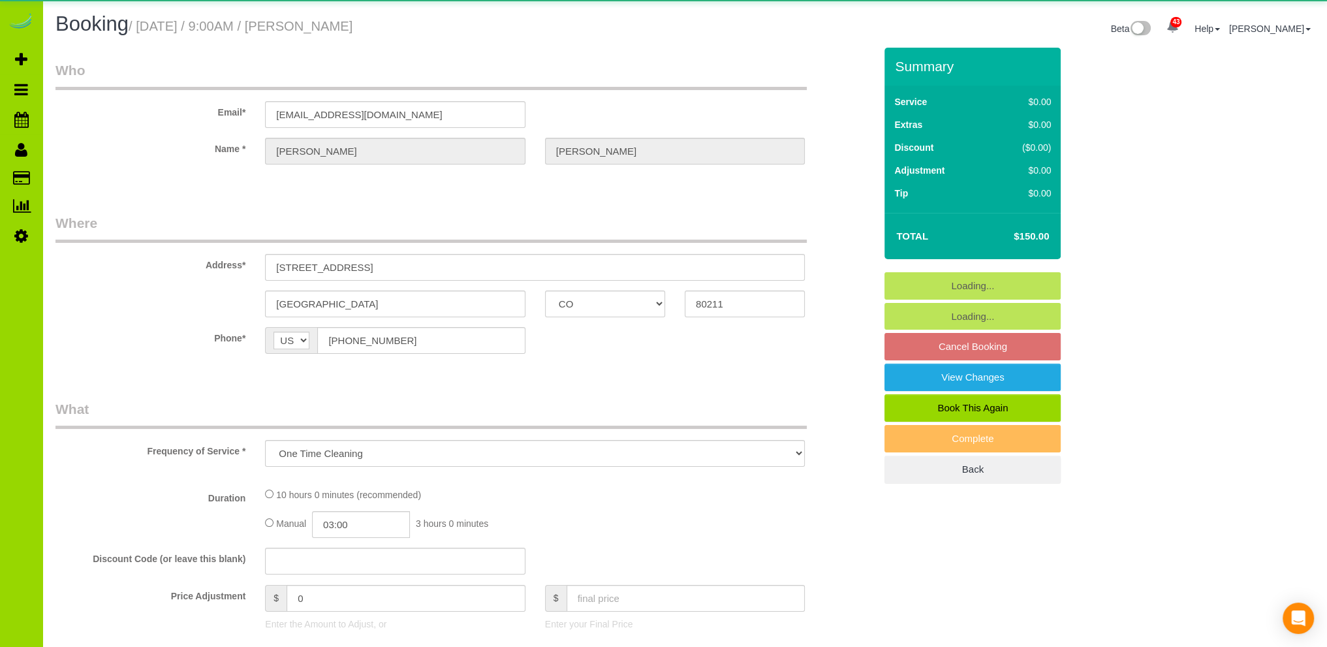
select select "object:1217"
select select "4"
select select "spot1"
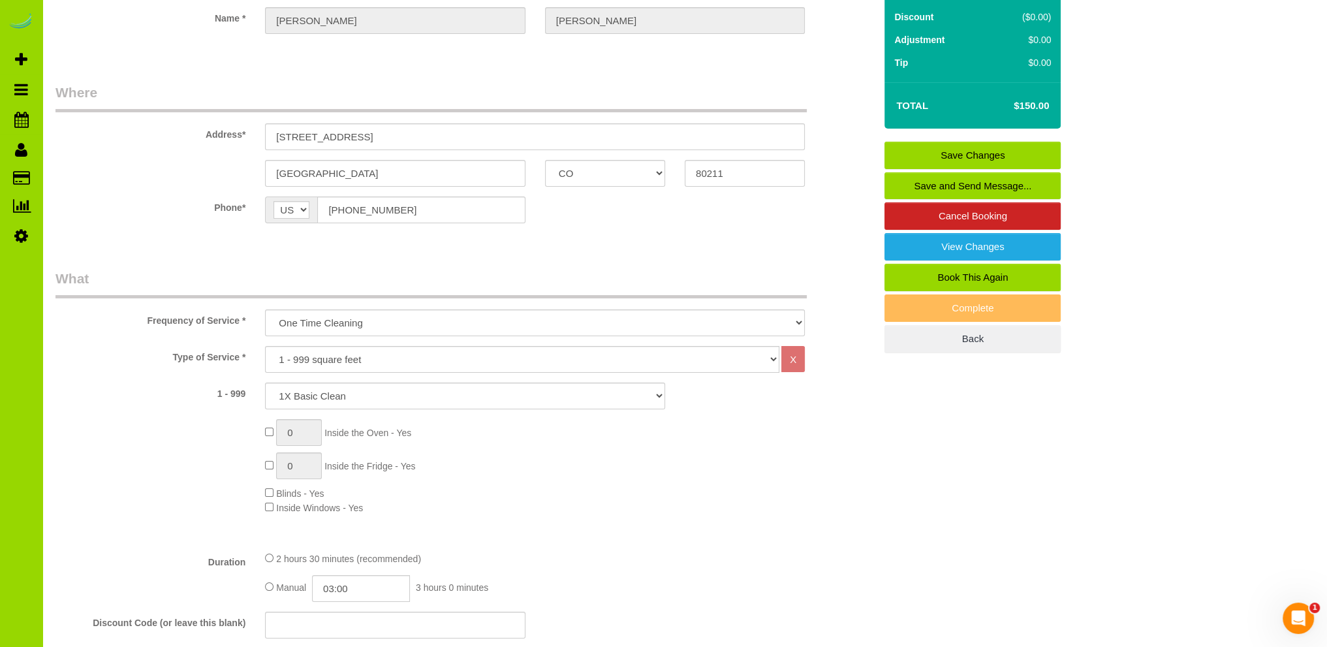
scroll to position [261, 0]
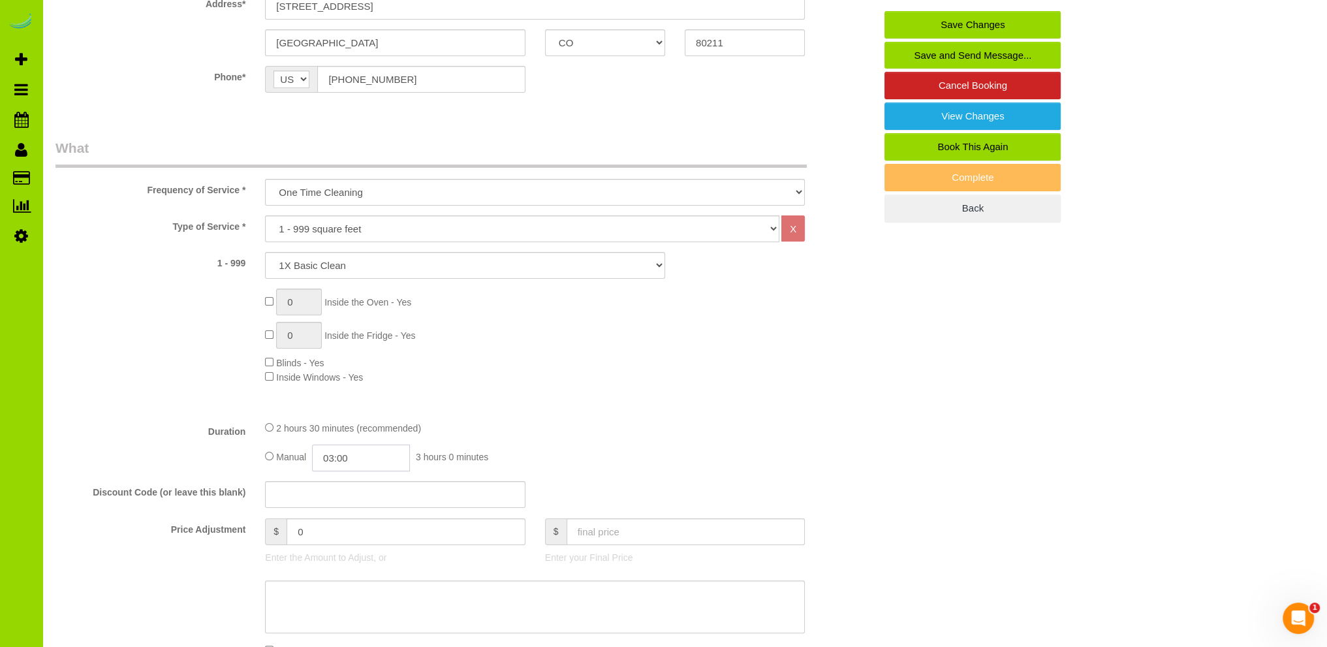
click at [330, 451] on input "03:00" at bounding box center [361, 457] width 98 height 27
type input "01:30"
click at [345, 496] on li "01:30" at bounding box center [347, 499] width 58 height 17
select select "spot6"
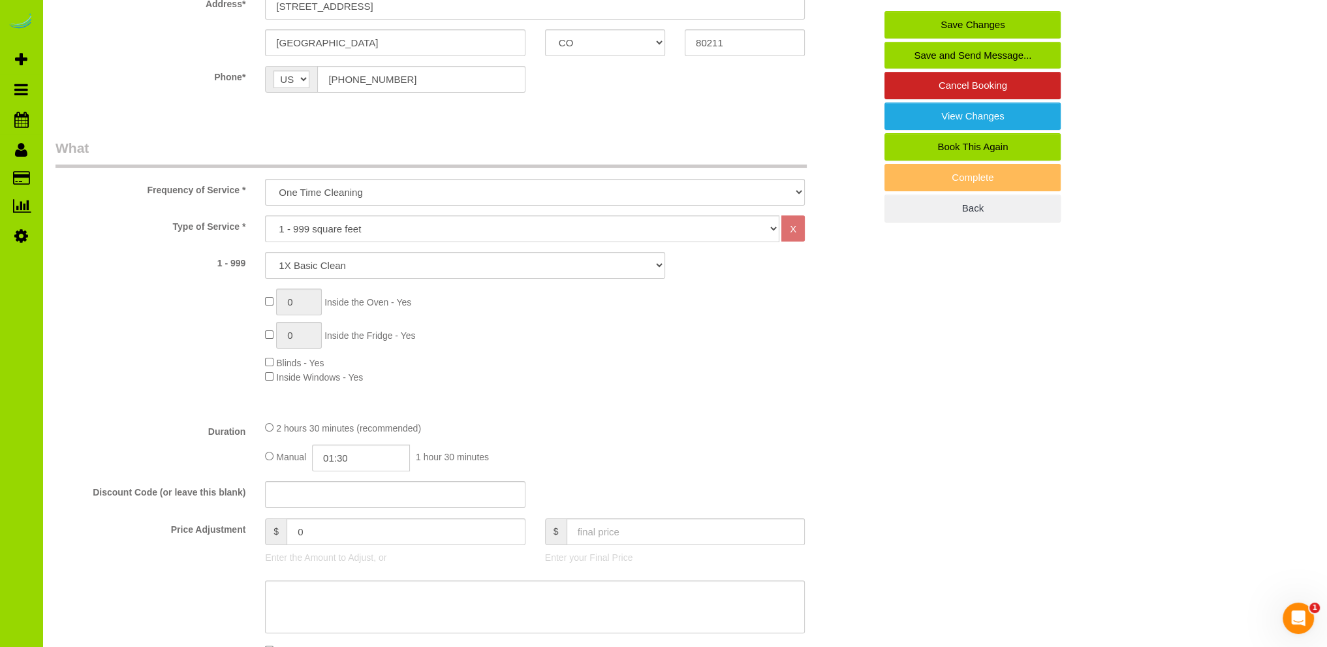
scroll to position [131, 0]
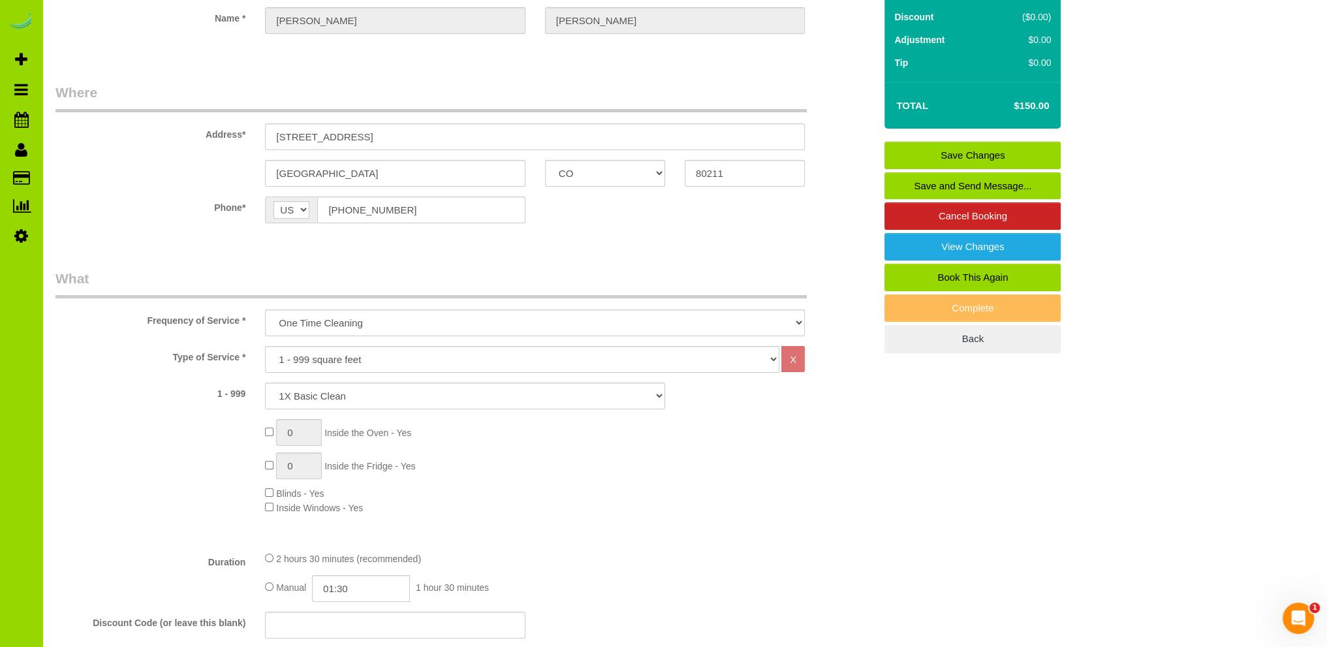
click at [979, 147] on link "Save Changes" at bounding box center [972, 155] width 176 height 27
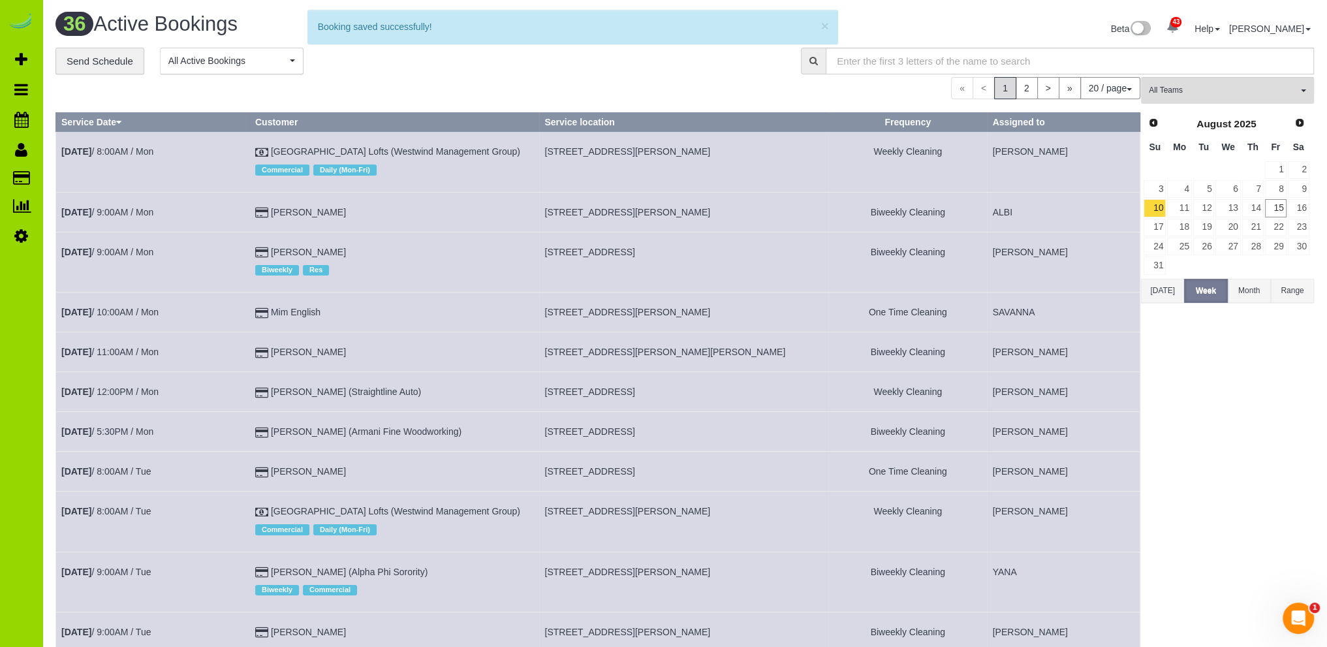
click at [464, 80] on div "« < 1 2 > » 20 / page 10 / page 20 / page 30 / page 40 / page 50 / page 100 / p…" at bounding box center [597, 88] width 1085 height 22
